Goal: Task Accomplishment & Management: Manage account settings

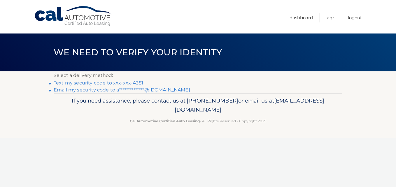
click at [165, 88] on link "**********" at bounding box center [122, 90] width 136 height 6
click at [307, 16] on link "Dashboard" at bounding box center [300, 18] width 23 height 10
click at [326, 122] on p "Cal Automotive Certified Auto Leasing - All Rights Reserved - Copyright 2025" at bounding box center [197, 121] width 281 height 6
click at [121, 84] on link "Text my security code to xxx-xxx-4351" at bounding box center [98, 83] width 89 height 6
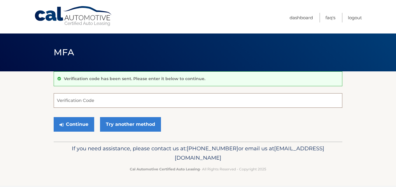
click at [139, 104] on input "Verification Code" at bounding box center [198, 100] width 288 height 15
type input "735917"
click at [54, 117] on button "Continue" at bounding box center [74, 124] width 40 height 15
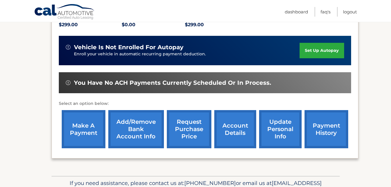
scroll to position [140, 0]
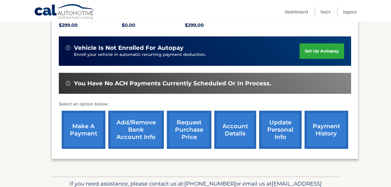
click at [237, 127] on link "account details" at bounding box center [235, 130] width 42 height 38
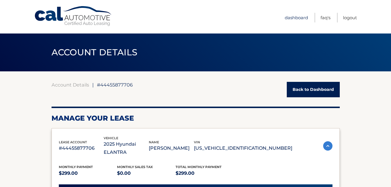
click at [297, 18] on link "Dashboard" at bounding box center [296, 18] width 23 height 10
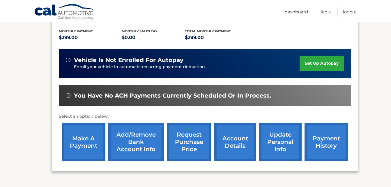
scroll to position [140, 0]
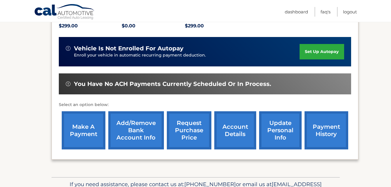
click at [291, 119] on link "update personal info" at bounding box center [280, 130] width 43 height 38
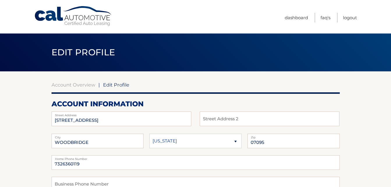
click at [277, 102] on h2 "account information" at bounding box center [196, 104] width 288 height 9
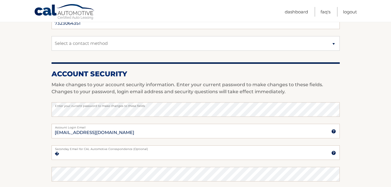
scroll to position [186, 0]
